Goal: Task Accomplishment & Management: Complete application form

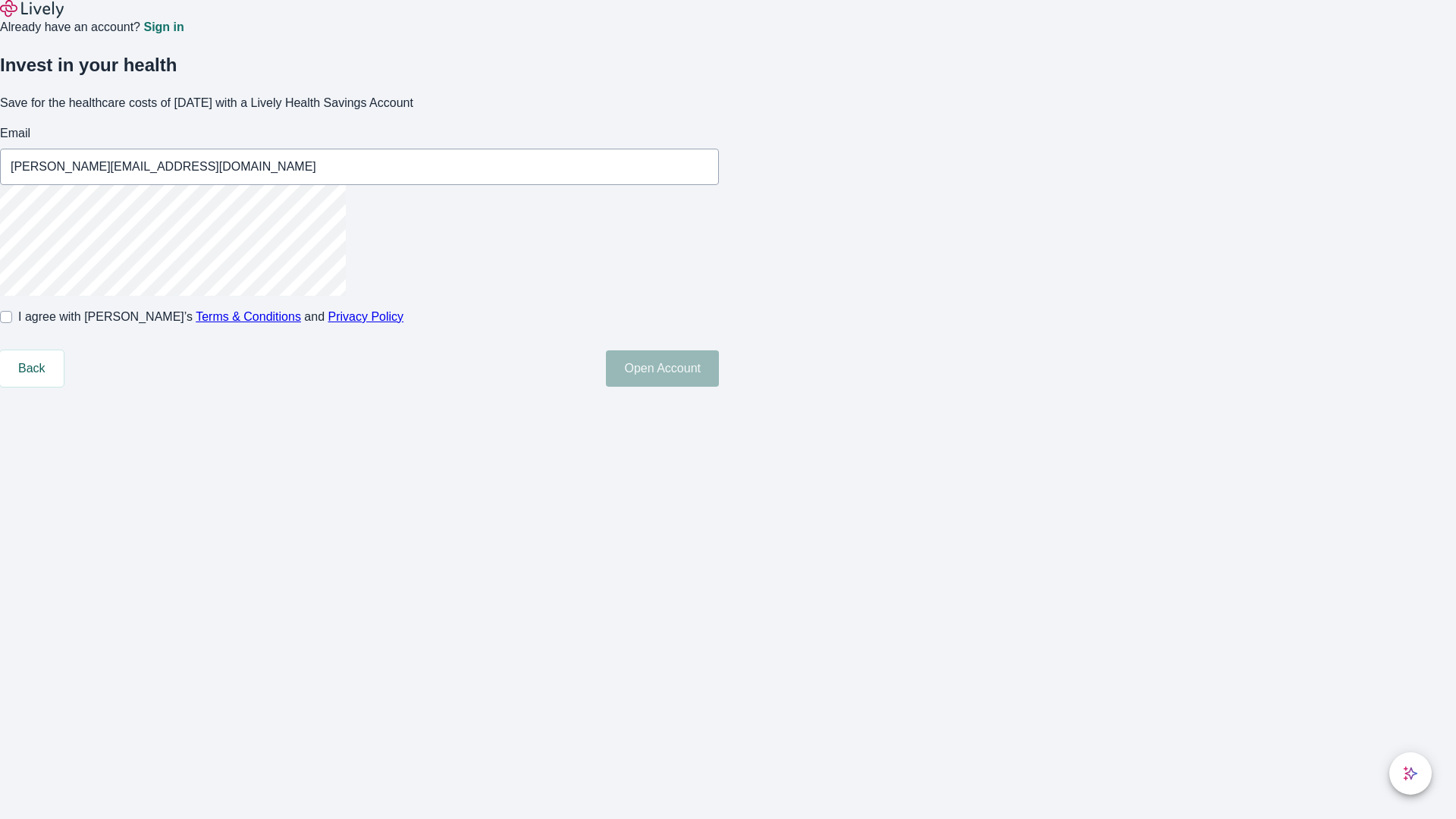
click at [12, 323] on input "I agree with Lively’s Terms & Conditions and Privacy Policy" at bounding box center [5, 316] width 12 height 12
checkbox input "true"
click at [719, 387] on button "Open Account" at bounding box center [663, 369] width 113 height 36
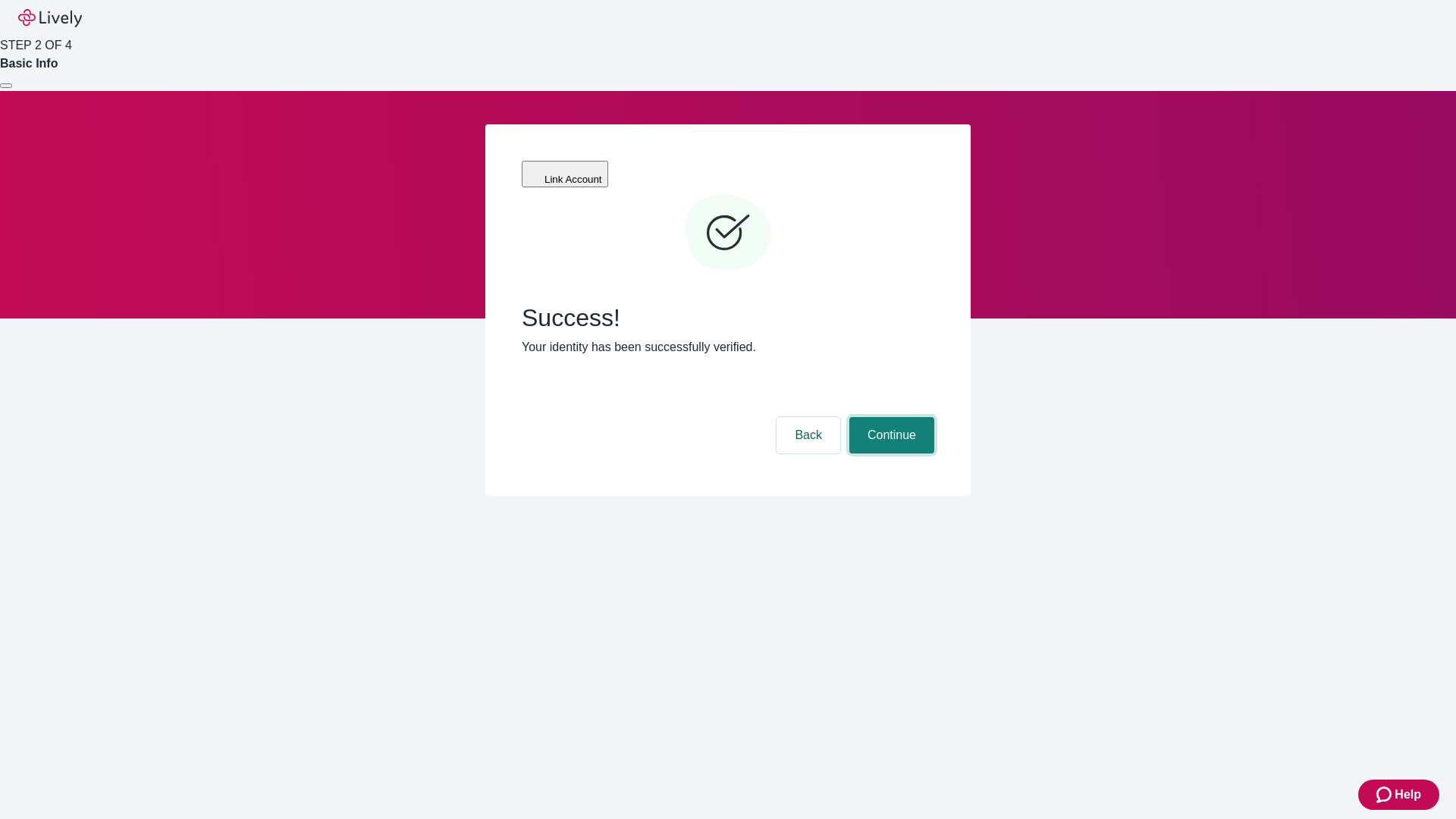
click at [889, 417] on button "Continue" at bounding box center [892, 435] width 85 height 36
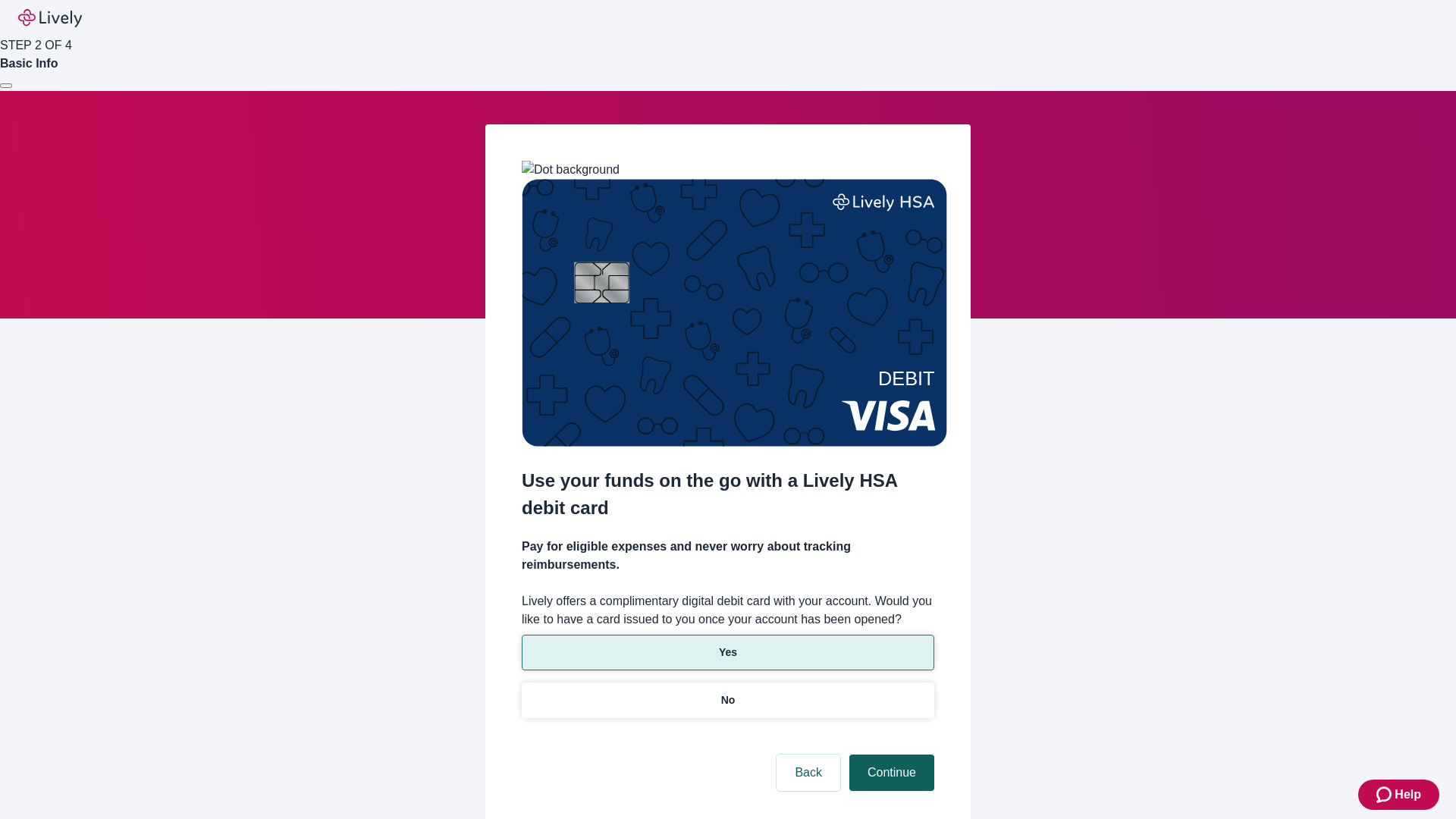
click at [728, 645] on p "Yes" at bounding box center [728, 653] width 18 height 16
click at [889, 754] on button "Continue" at bounding box center [892, 772] width 85 height 36
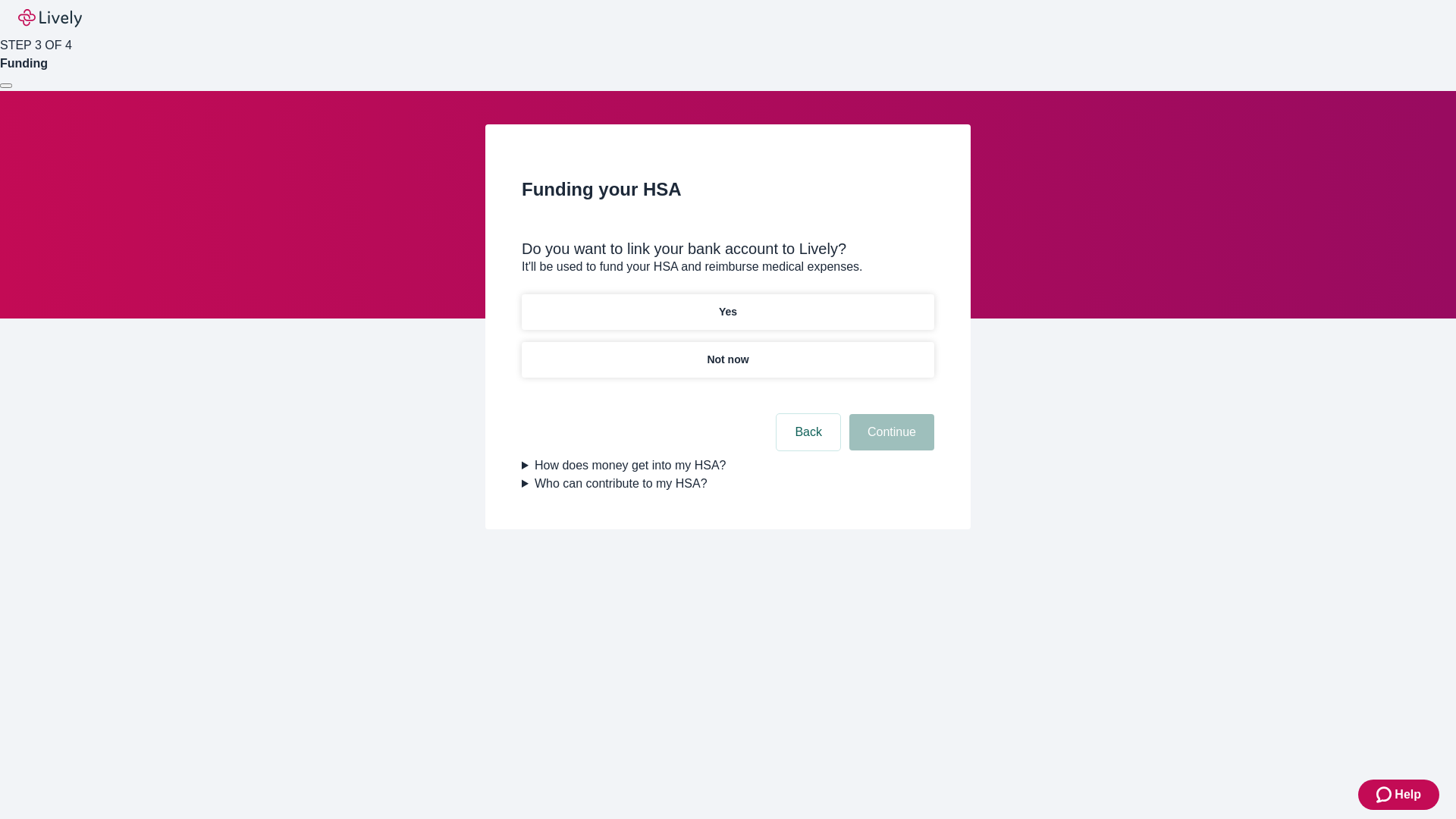
click at [728, 352] on p "Not now" at bounding box center [728, 360] width 41 height 16
click at [889, 441] on button "Continue" at bounding box center [892, 432] width 85 height 36
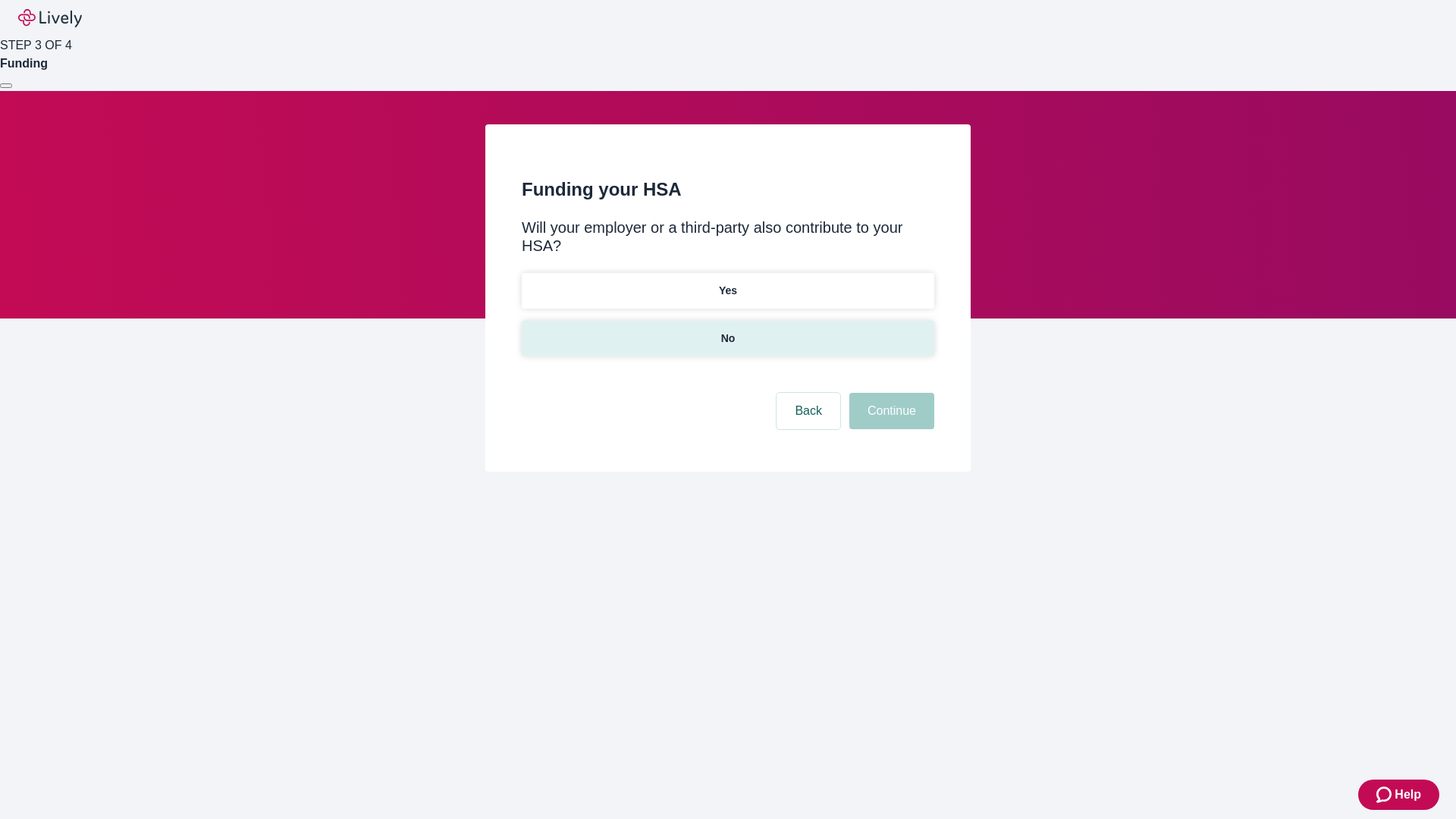
click at [728, 331] on p "No" at bounding box center [728, 339] width 14 height 16
click at [889, 393] on button "Continue" at bounding box center [892, 411] width 85 height 36
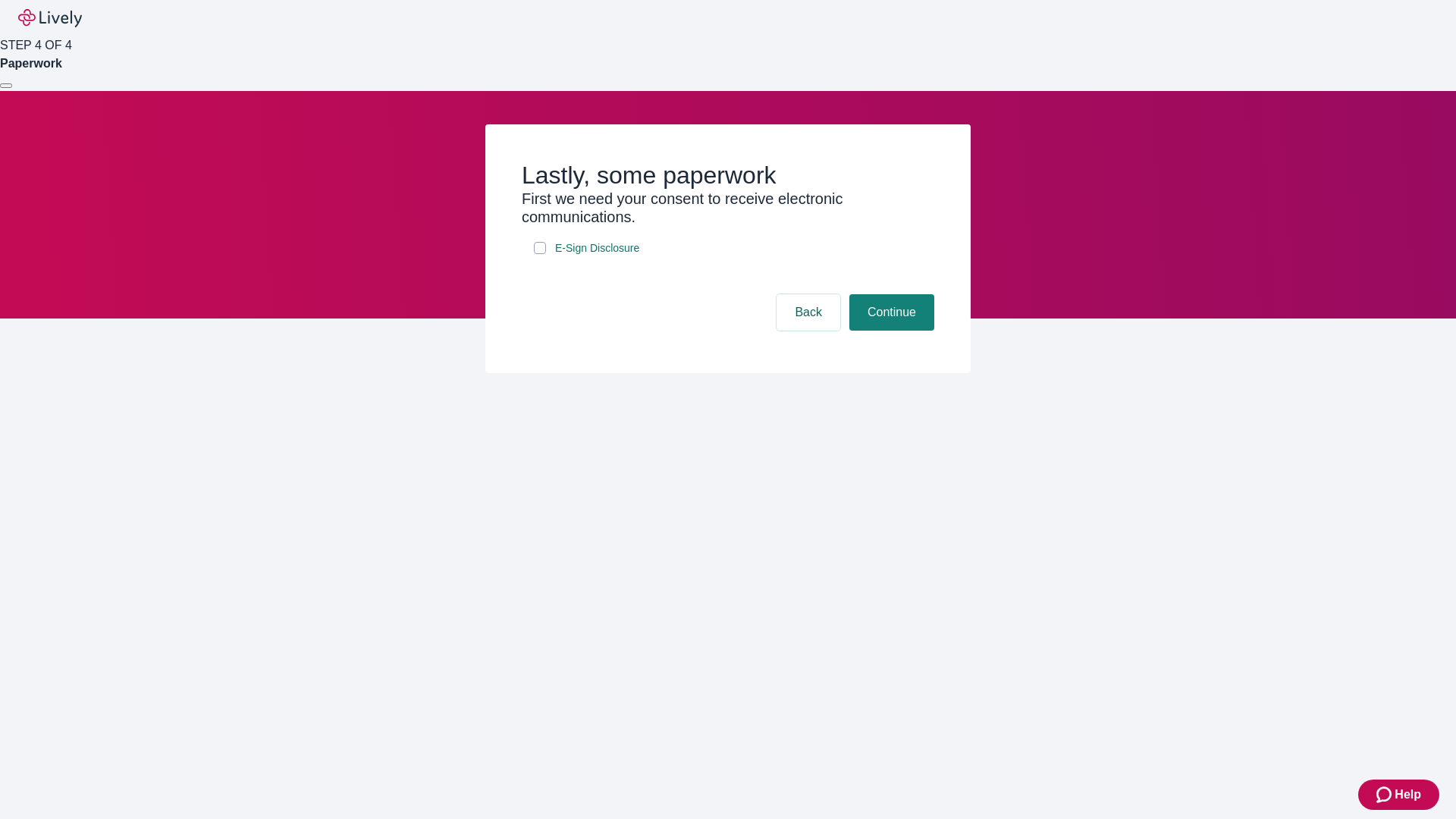
click at [540, 254] on input "E-Sign Disclosure" at bounding box center [540, 247] width 12 height 12
checkbox input "true"
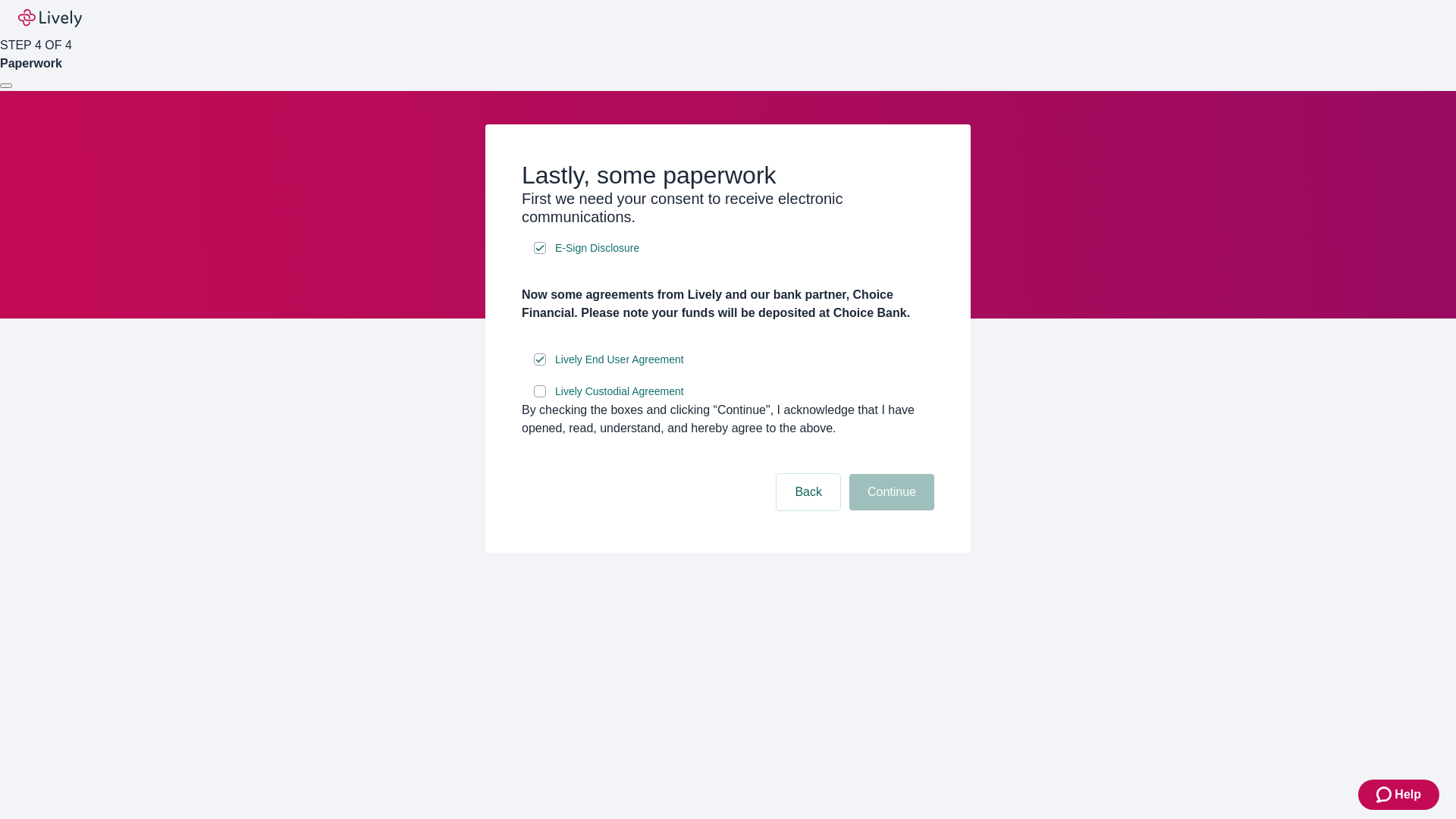
click at [540, 397] on input "Lively Custodial Agreement" at bounding box center [540, 390] width 12 height 12
checkbox input "true"
click at [889, 511] on button "Continue" at bounding box center [892, 492] width 85 height 36
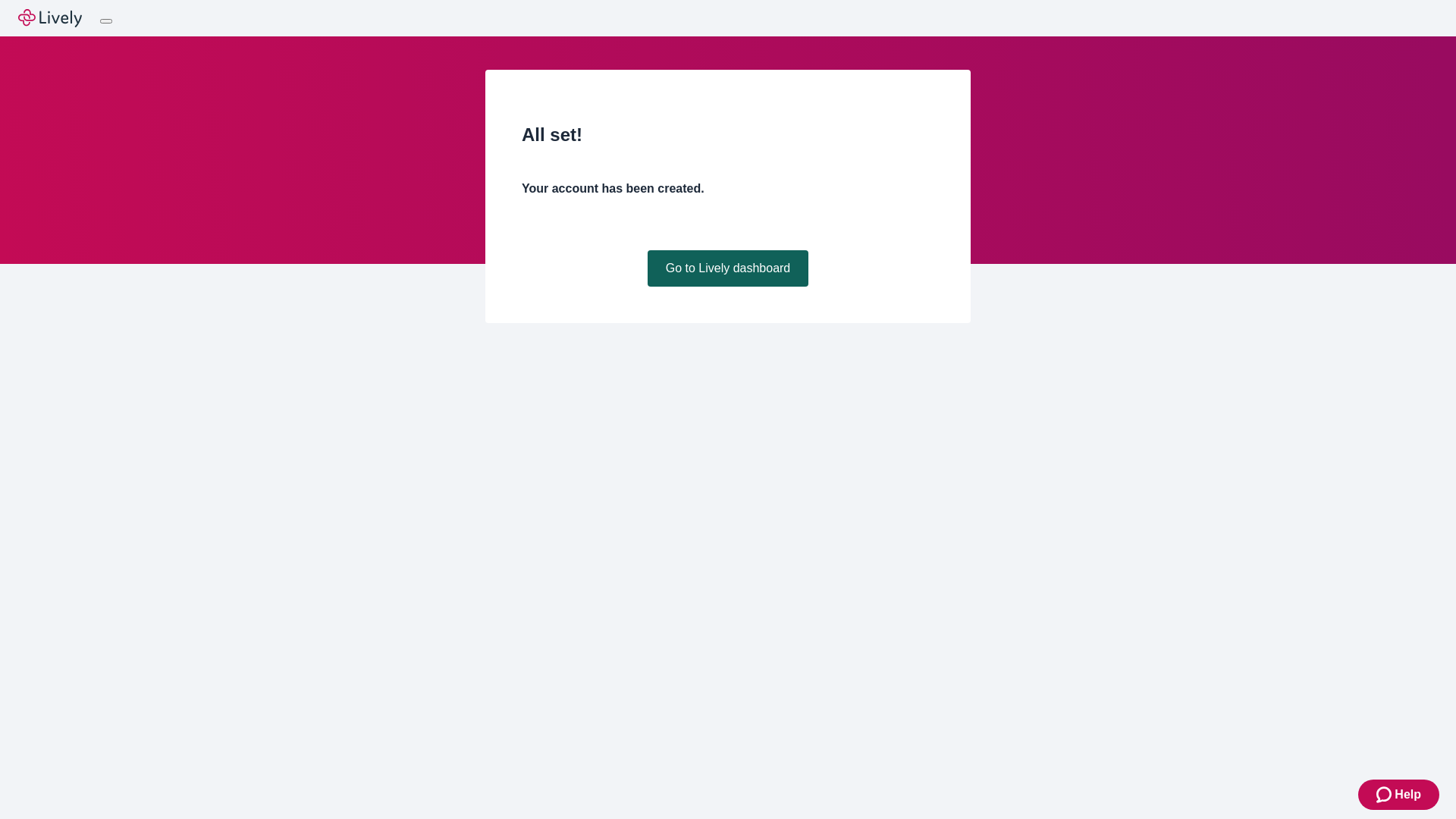
click at [728, 287] on link "Go to Lively dashboard" at bounding box center [728, 268] width 162 height 36
